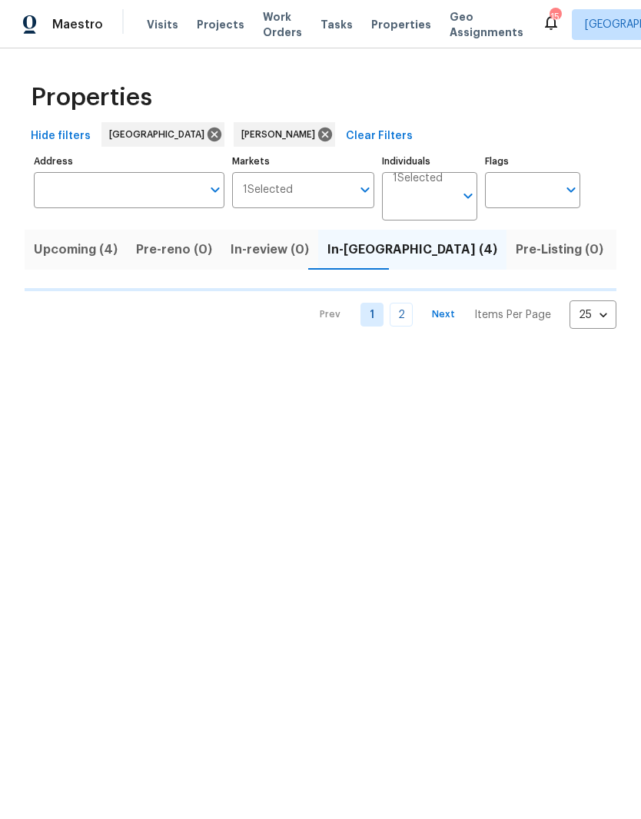
scroll to position [0, 35]
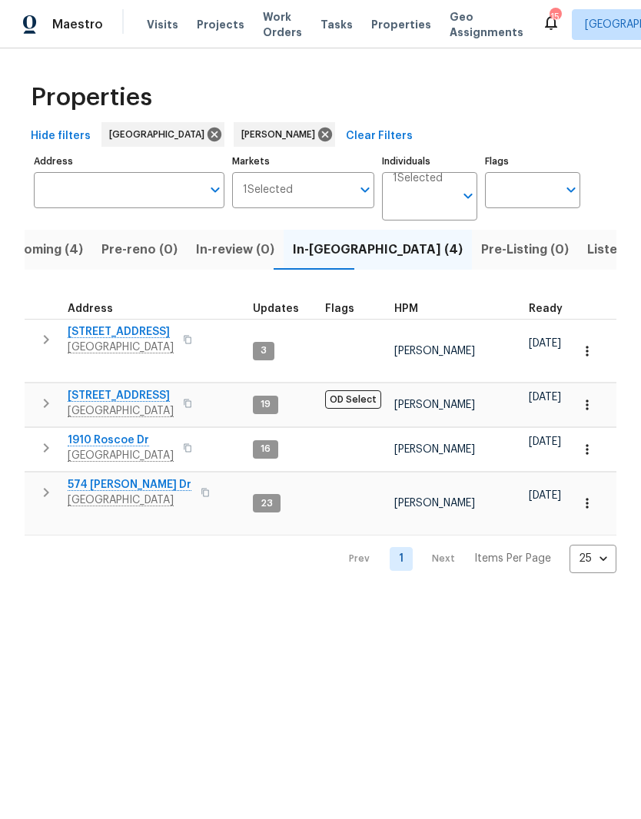
click at [148, 333] on span "[STREET_ADDRESS]" at bounding box center [121, 331] width 106 height 15
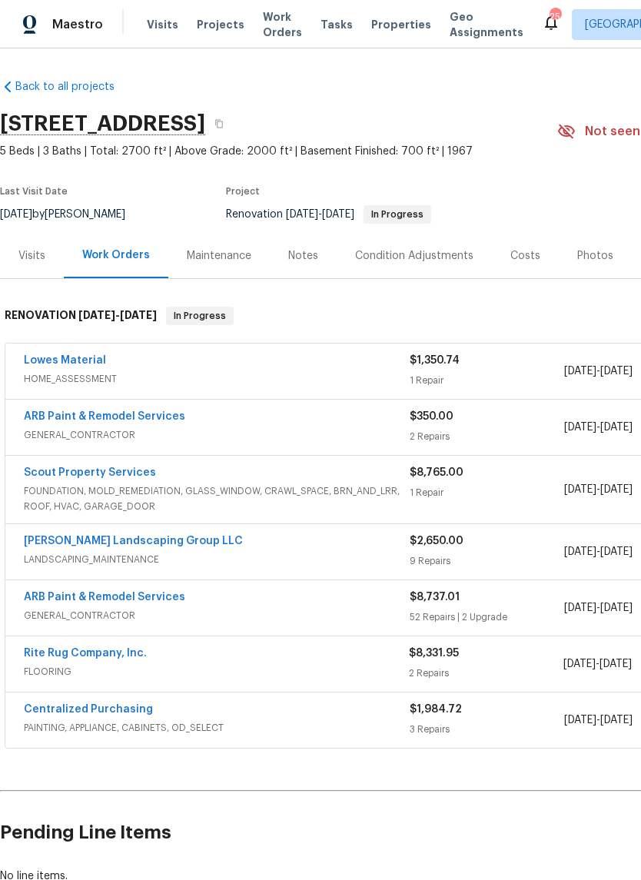
click at [115, 656] on link "Rite Rug Company, Inc." at bounding box center [85, 653] width 123 height 11
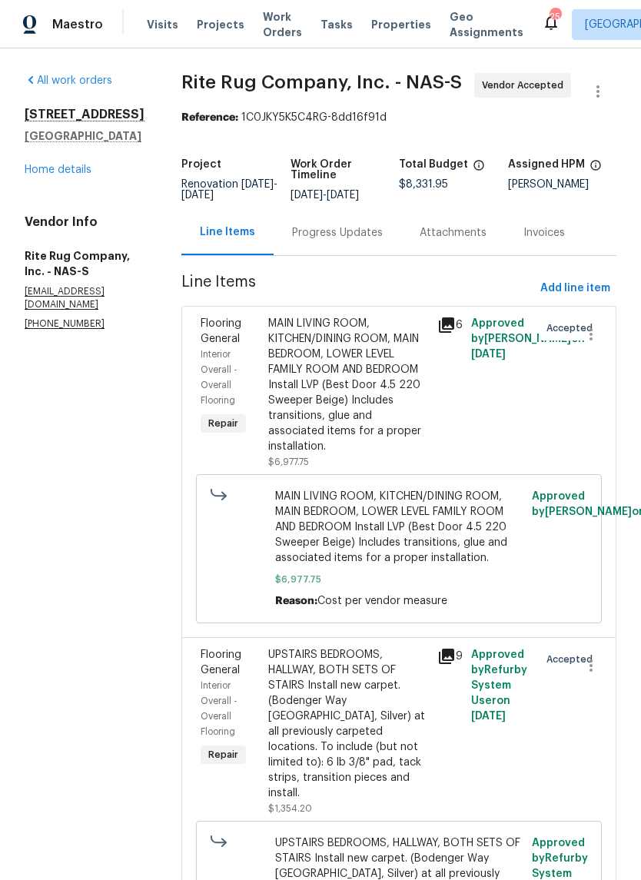
click at [383, 240] on div "Progress Updates" at bounding box center [337, 232] width 91 height 15
